Goal: Find specific page/section: Find specific page/section

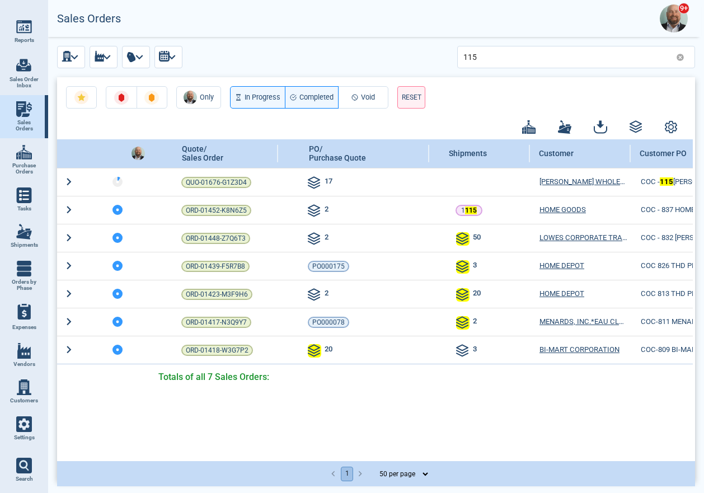
select select "50"
click at [22, 416] on img at bounding box center [24, 424] width 16 height 16
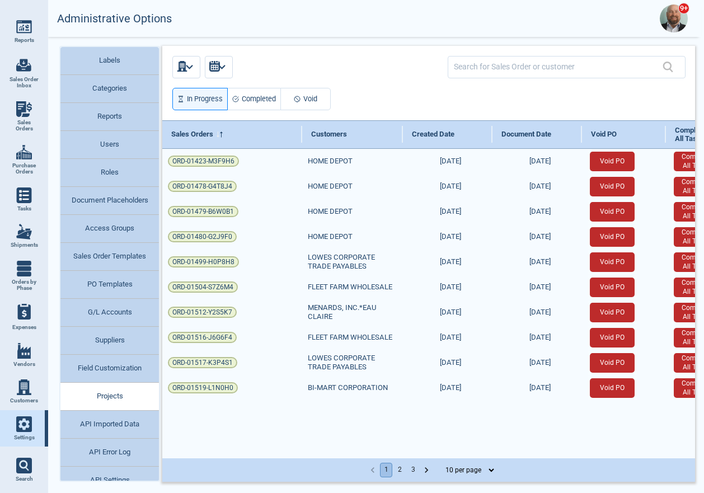
scroll to position [90, 0]
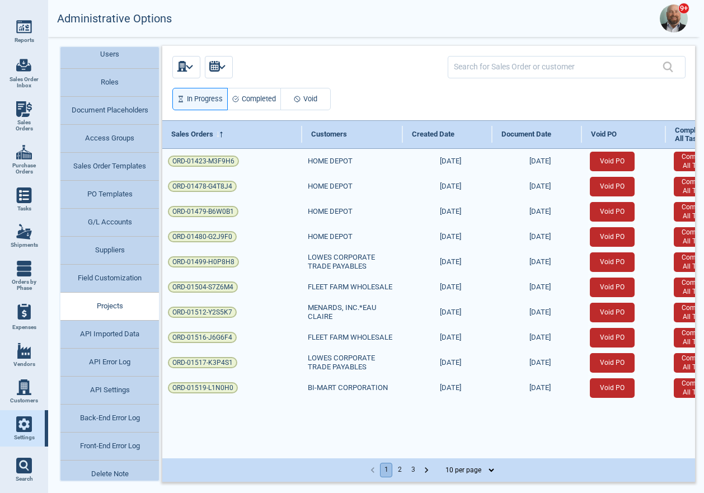
click at [114, 336] on button "API Imported Data" at bounding box center [109, 334] width 98 height 28
